Goal: Information Seeking & Learning: Find specific page/section

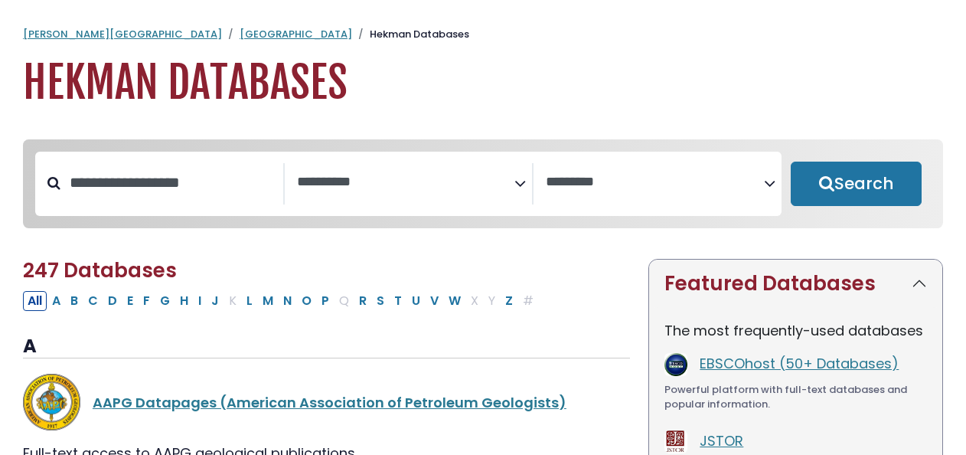
select select "Database Subject Filter"
select select "Database Vendors Filter"
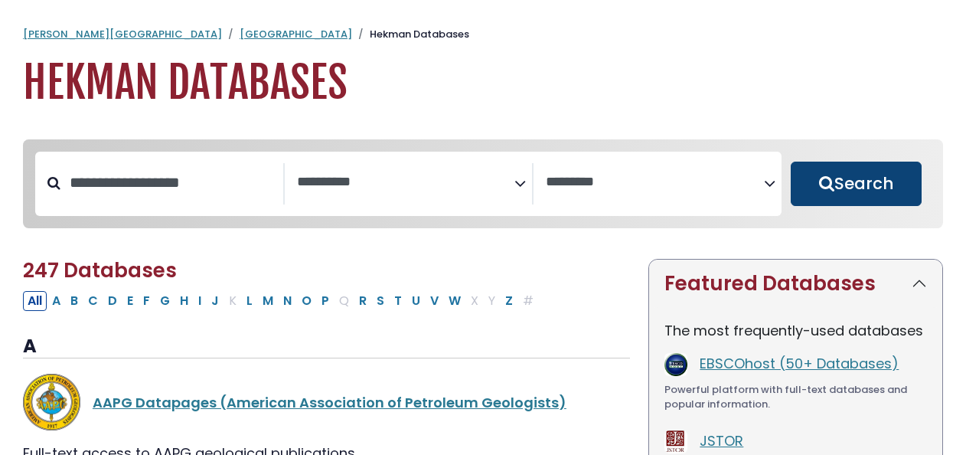
click at [822, 175] on button "Search" at bounding box center [856, 183] width 131 height 44
select select "Database Subject Filter"
select select "Database Vendors Filter"
click at [821, 192] on button "Search" at bounding box center [856, 183] width 131 height 44
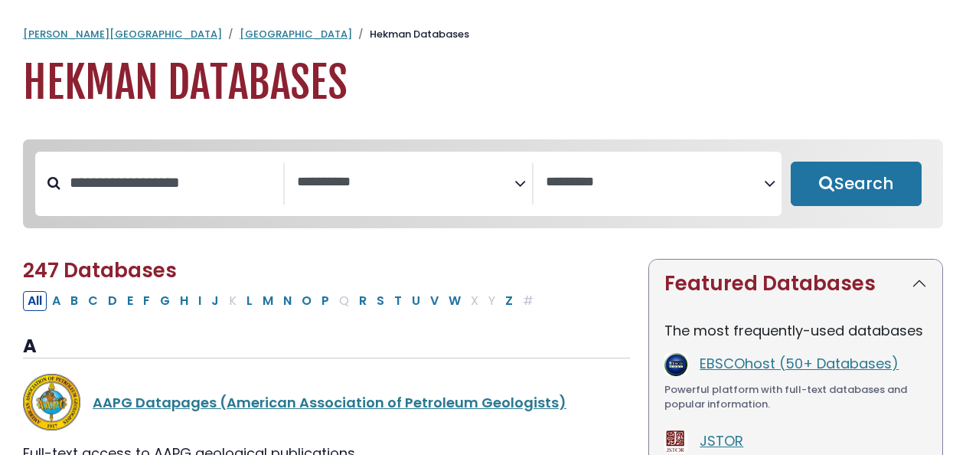
select select "Database Subject Filter"
select select "Database Vendors Filter"
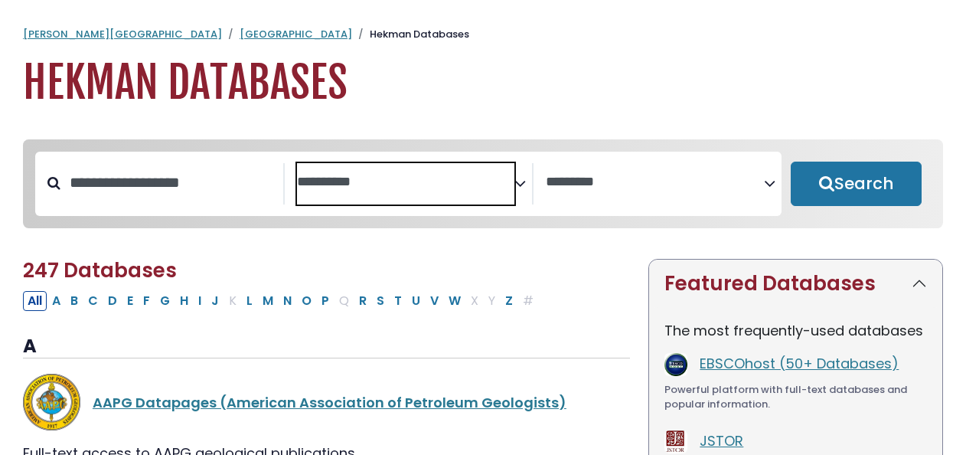
click at [328, 185] on textarea "Search" at bounding box center [406, 183] width 218 height 16
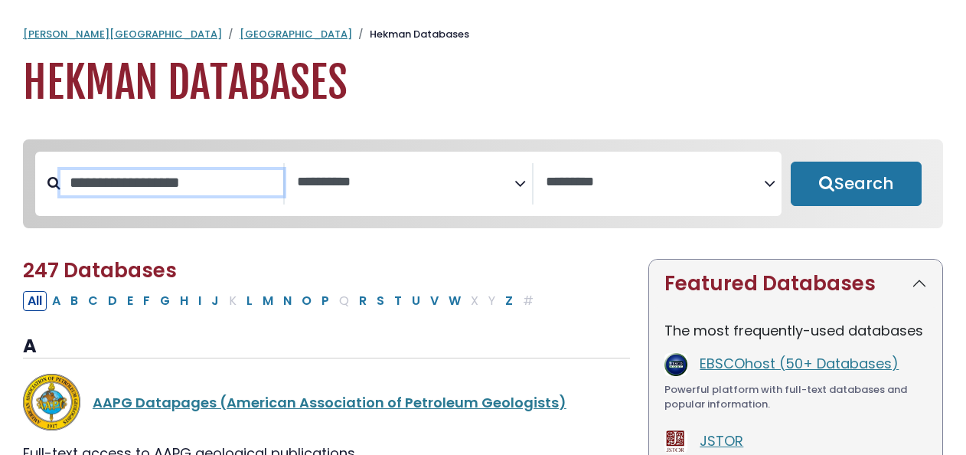
click at [184, 176] on input "Search database by title or keyword" at bounding box center [171, 182] width 223 height 25
type input "**********"
click at [791, 161] on button "Search" at bounding box center [856, 183] width 131 height 44
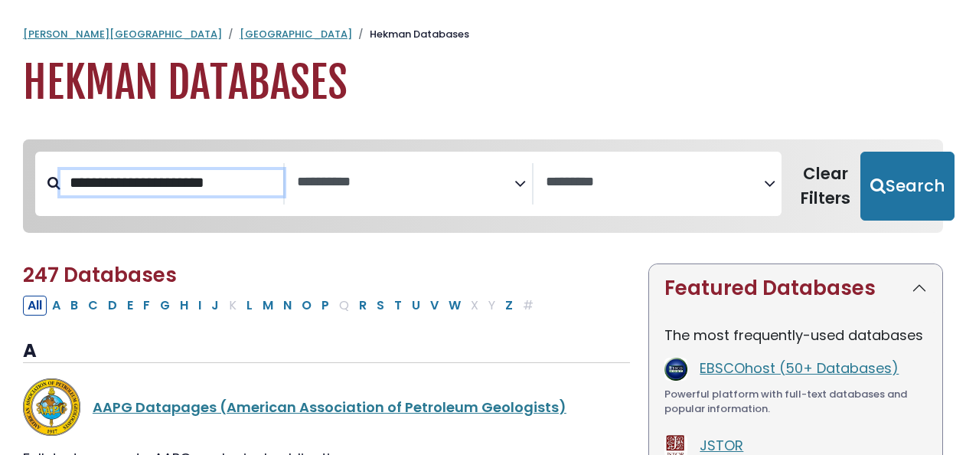
select select "Database Subject Filter"
select select "Database Vendors Filter"
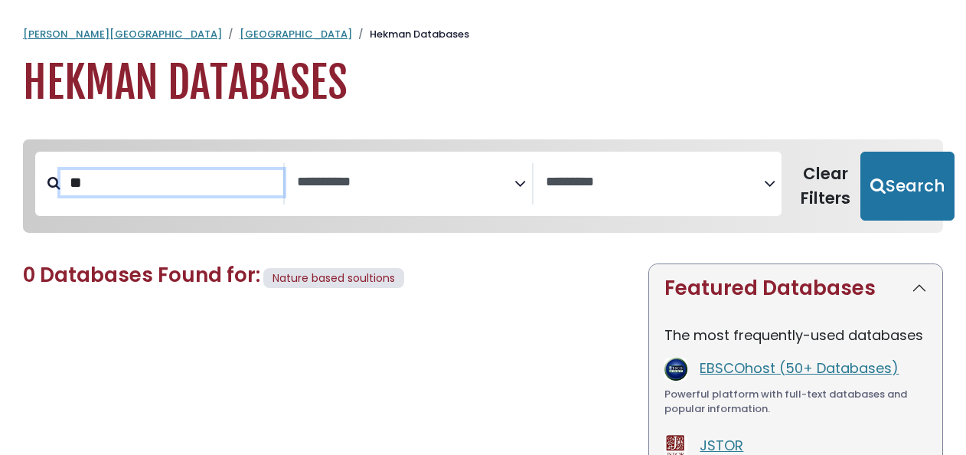
type input "*"
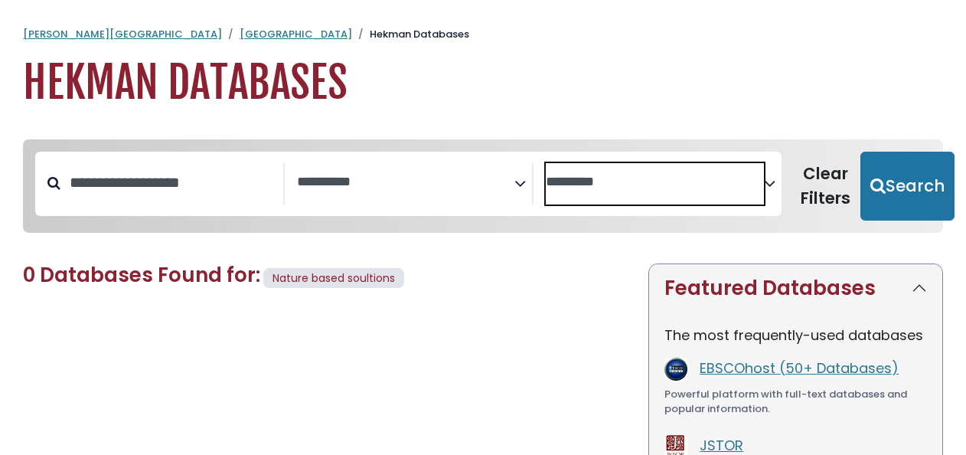
click at [591, 185] on textarea "Search" at bounding box center [655, 183] width 218 height 16
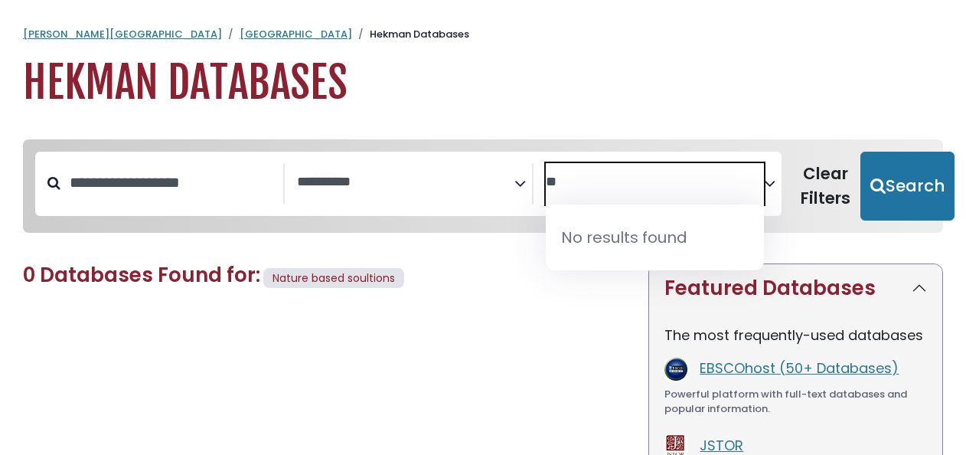
type textarea "*"
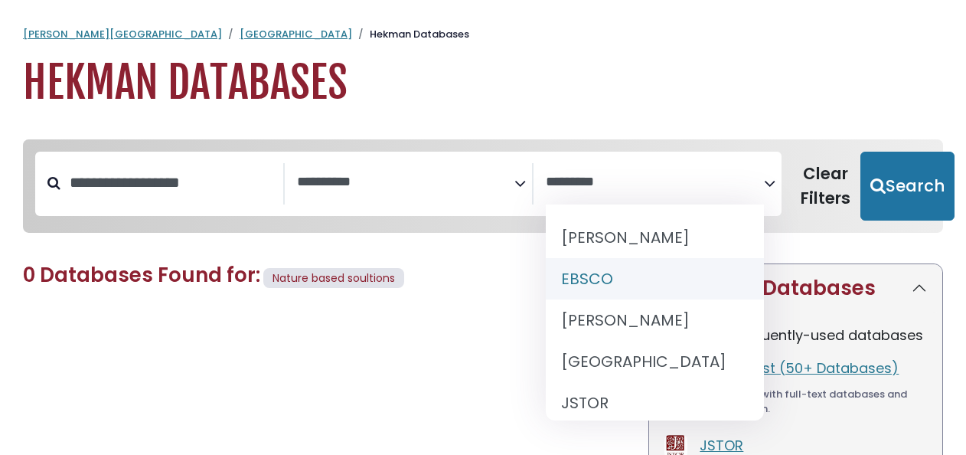
select select "*****"
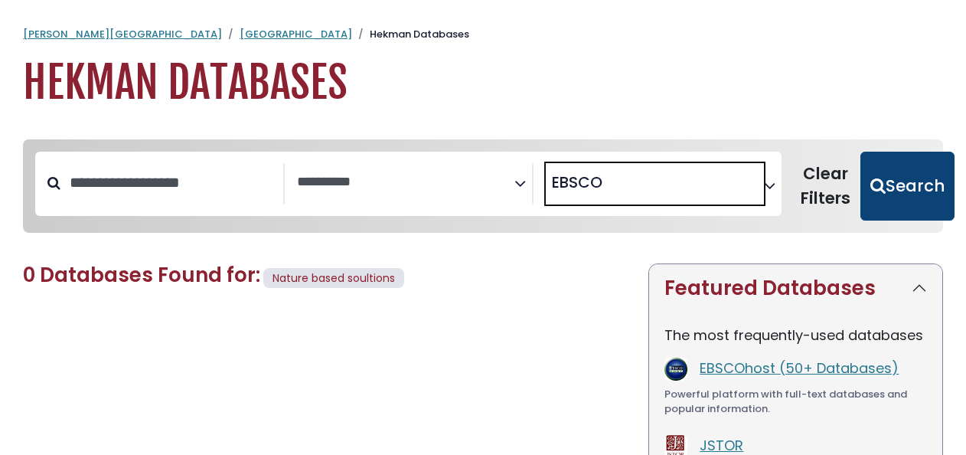
click at [897, 186] on button "Search" at bounding box center [907, 186] width 94 height 69
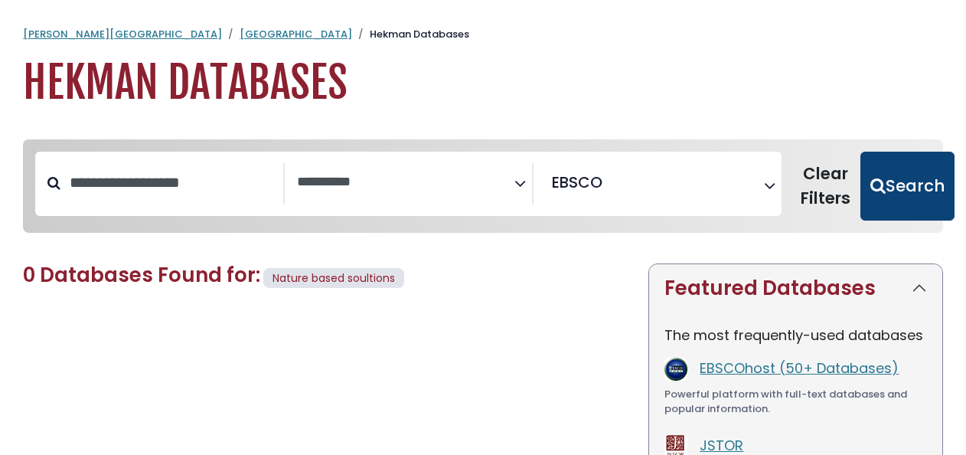
select select "Database Subject Filter"
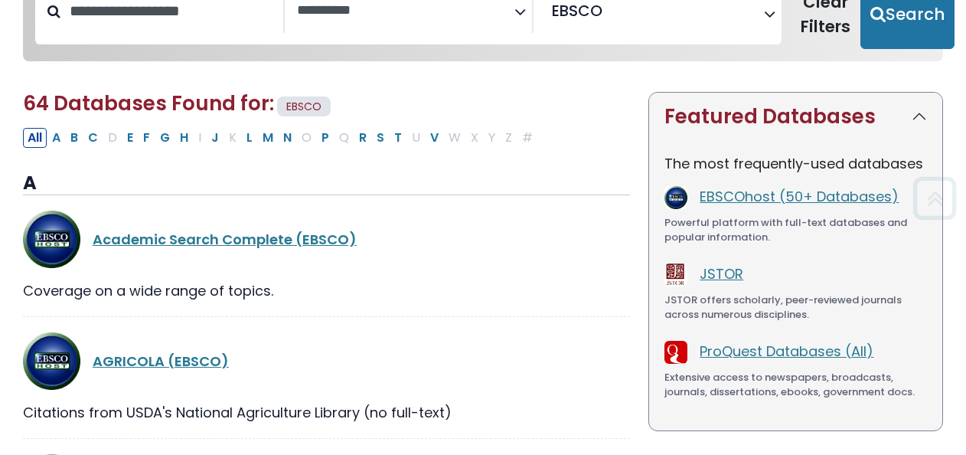
scroll to position [178, 0]
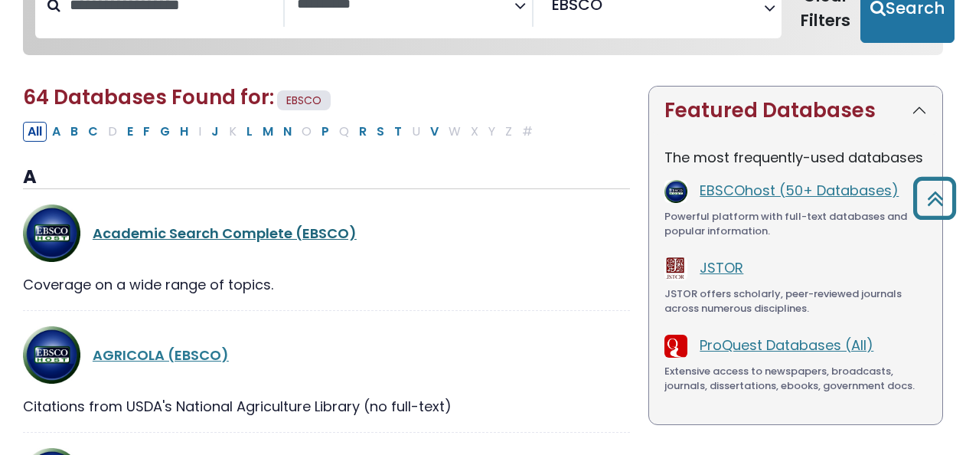
click at [243, 237] on link "Academic Search Complete (EBSCO)" at bounding box center [225, 232] width 264 height 19
click at [230, 227] on link "Academic Search Complete (EBSCO)" at bounding box center [225, 232] width 264 height 19
